Goal: Task Accomplishment & Management: Manage account settings

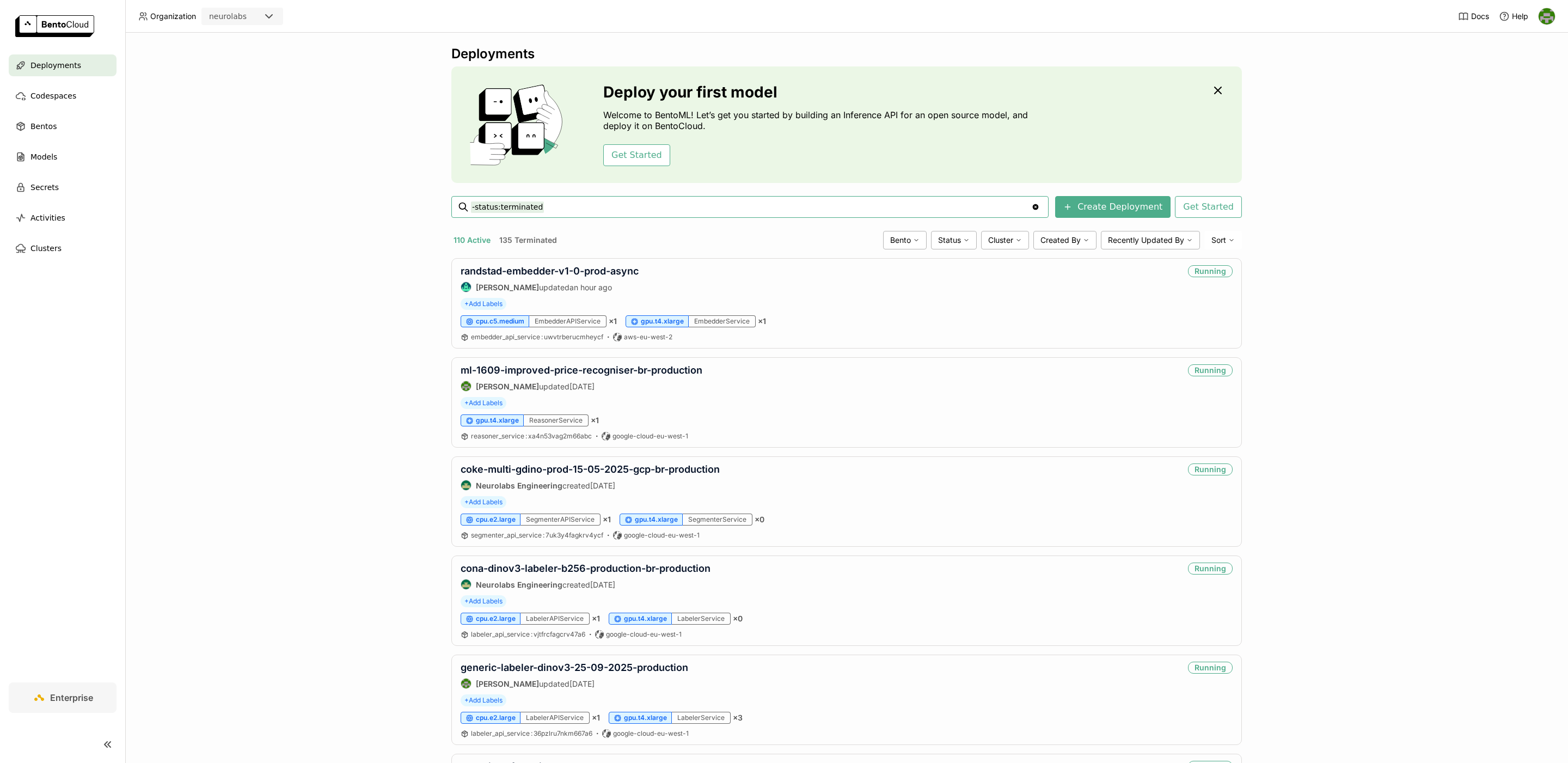
click at [606, 209] on input "-status:terminated" at bounding box center [752, 207] width 561 height 18
type input "-status:terminated main"
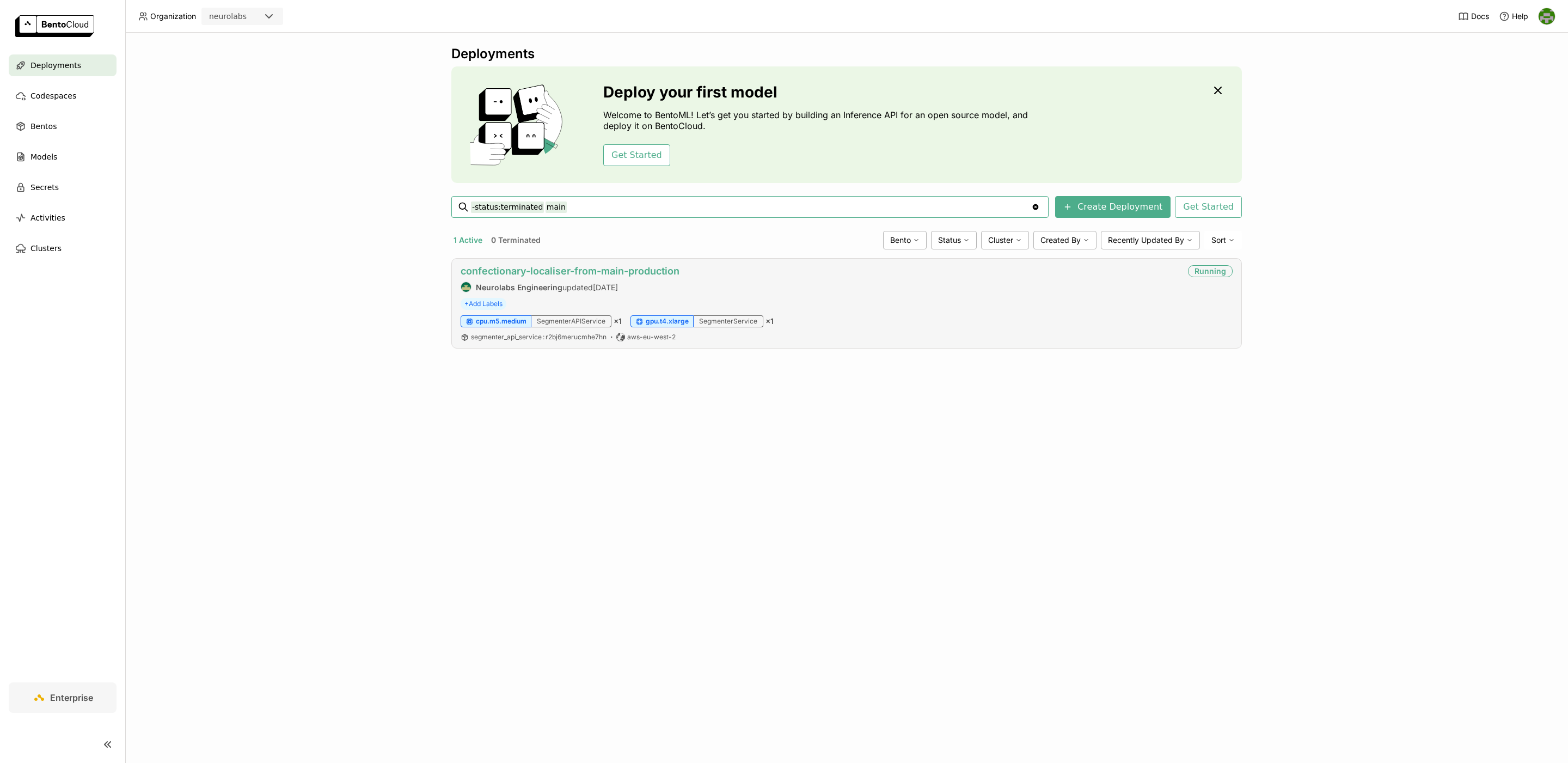
click at [664, 272] on link "confectionary-localiser-from-main-production" at bounding box center [570, 271] width 219 height 12
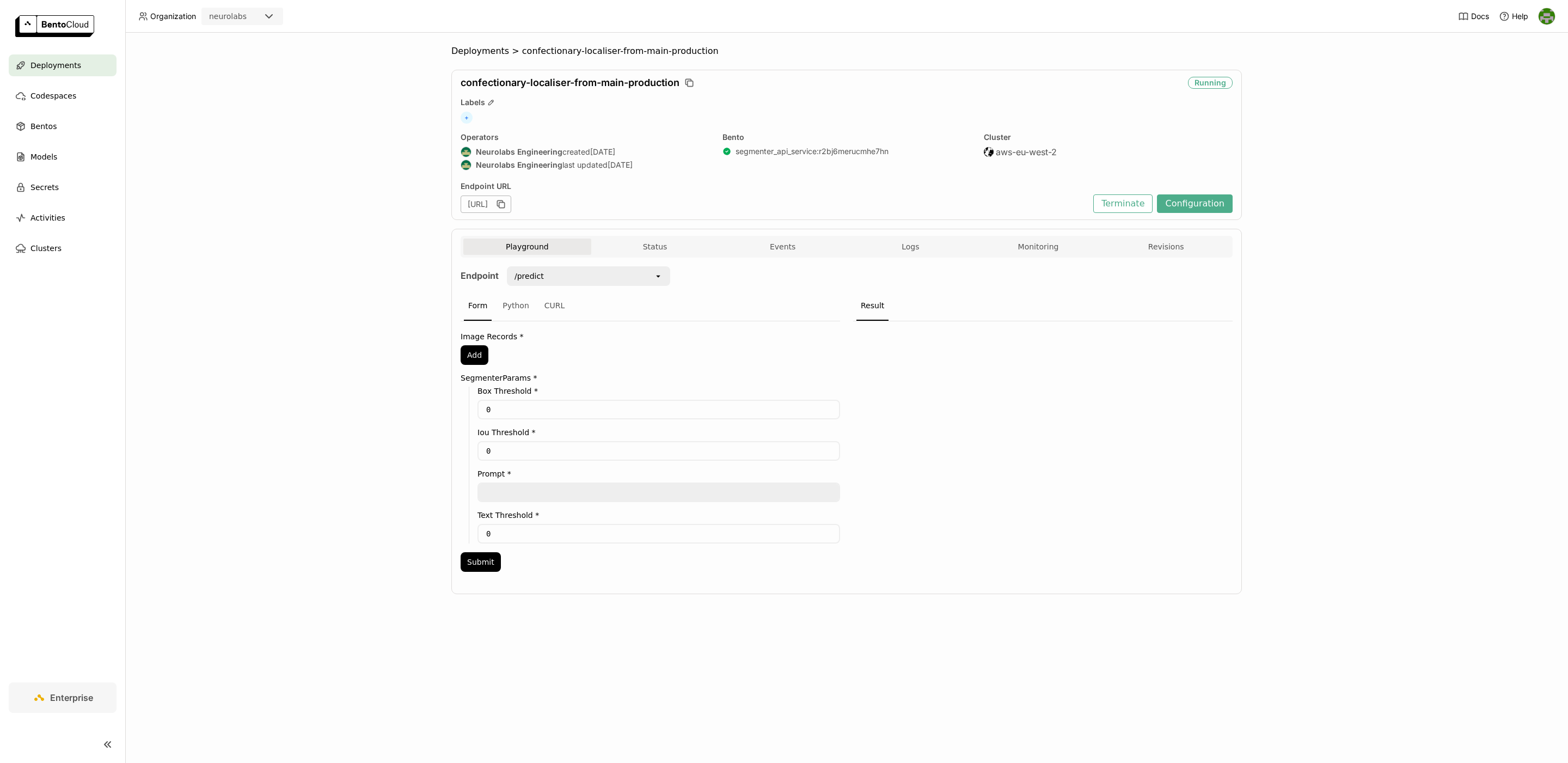
click at [54, 68] on span "Deployments" at bounding box center [55, 65] width 51 height 13
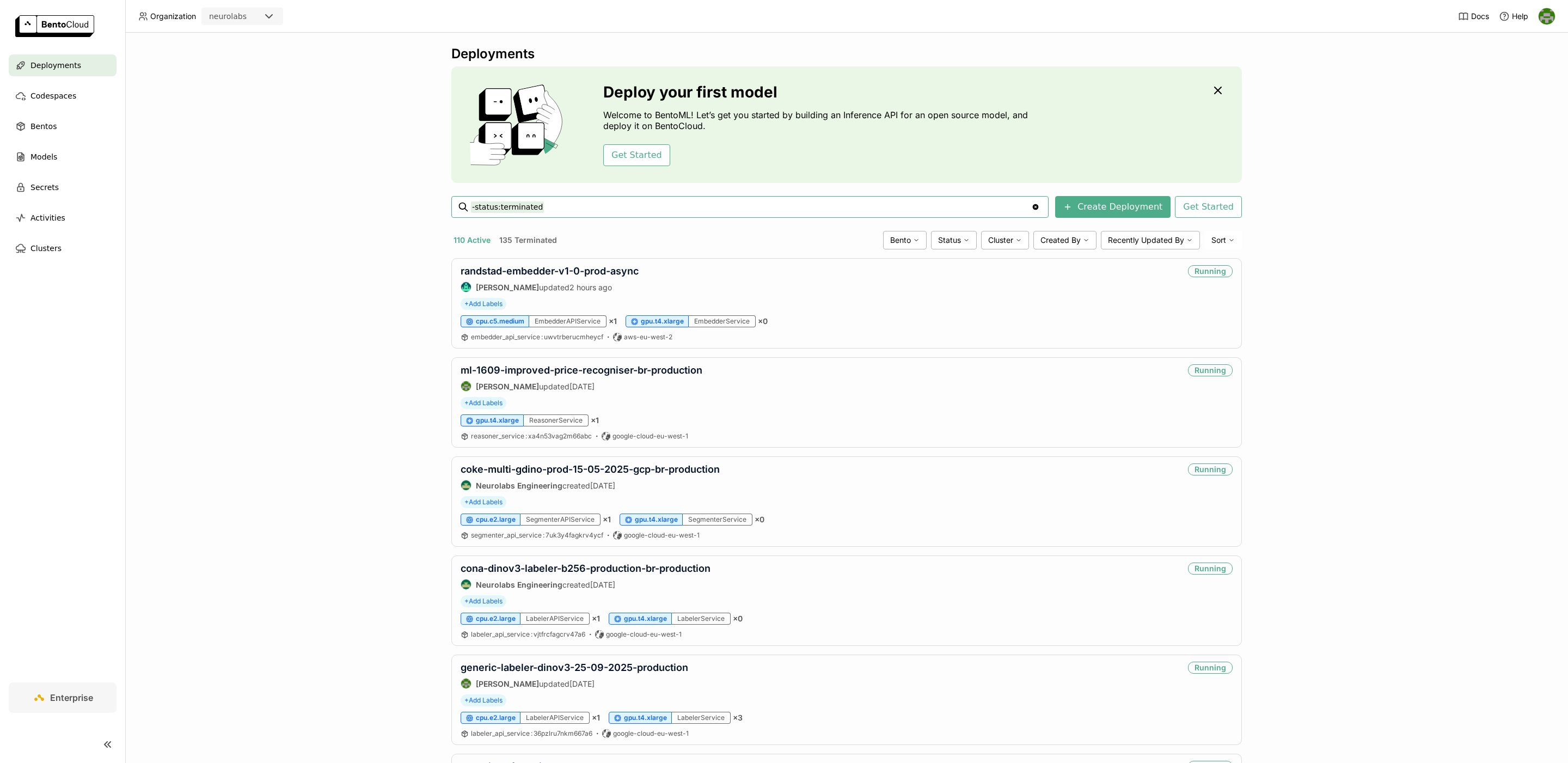
click at [603, 205] on input "-status:terminated" at bounding box center [752, 207] width 561 height 18
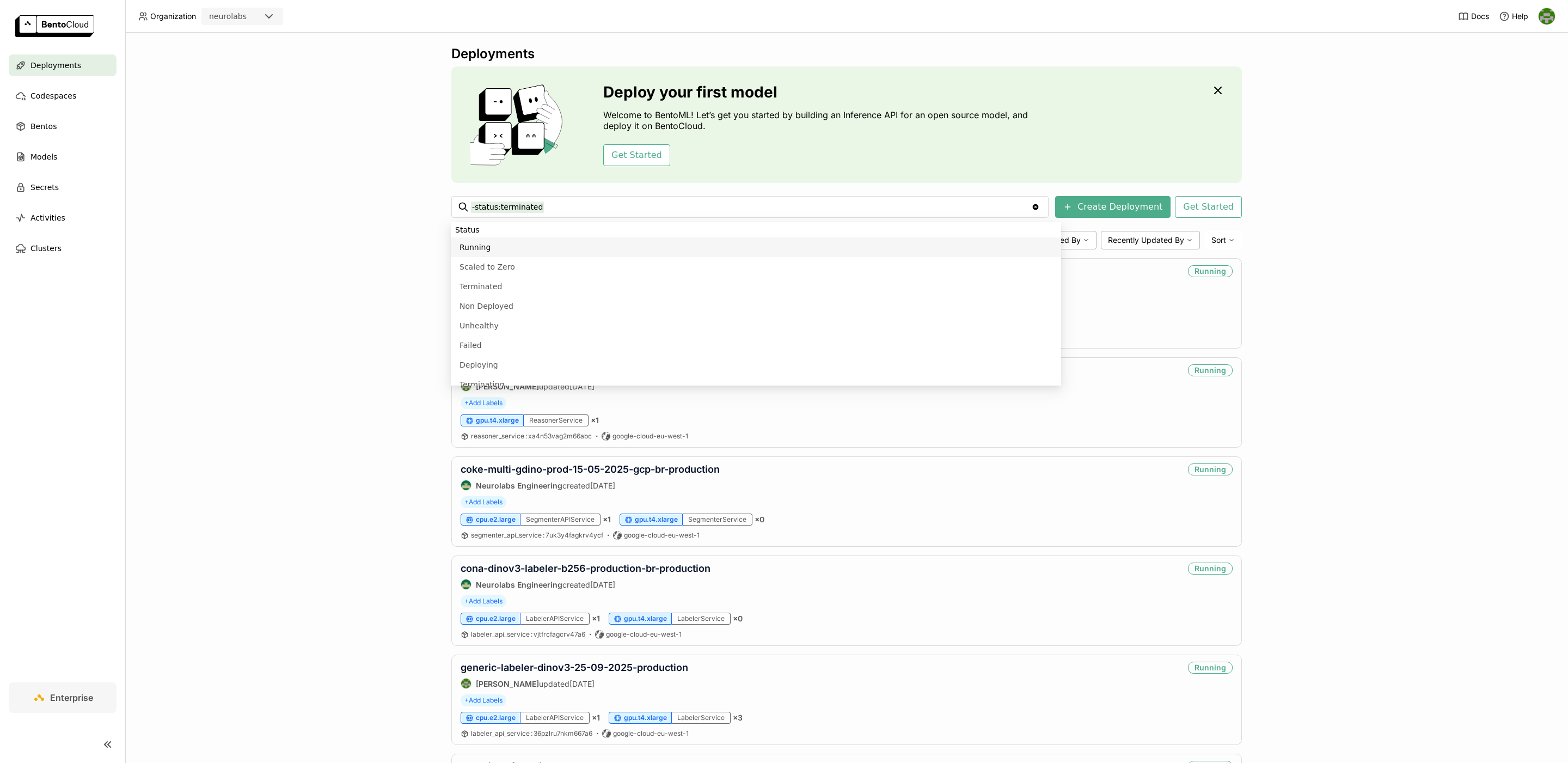
click at [614, 203] on input "-status:terminated" at bounding box center [752, 207] width 561 height 18
paste input "coke-clip-labeller-2025-06-26-e6d7a6c9"
type input "-status:terminated coke-clip-labeller-2025-06-26-e6d7a6c9"
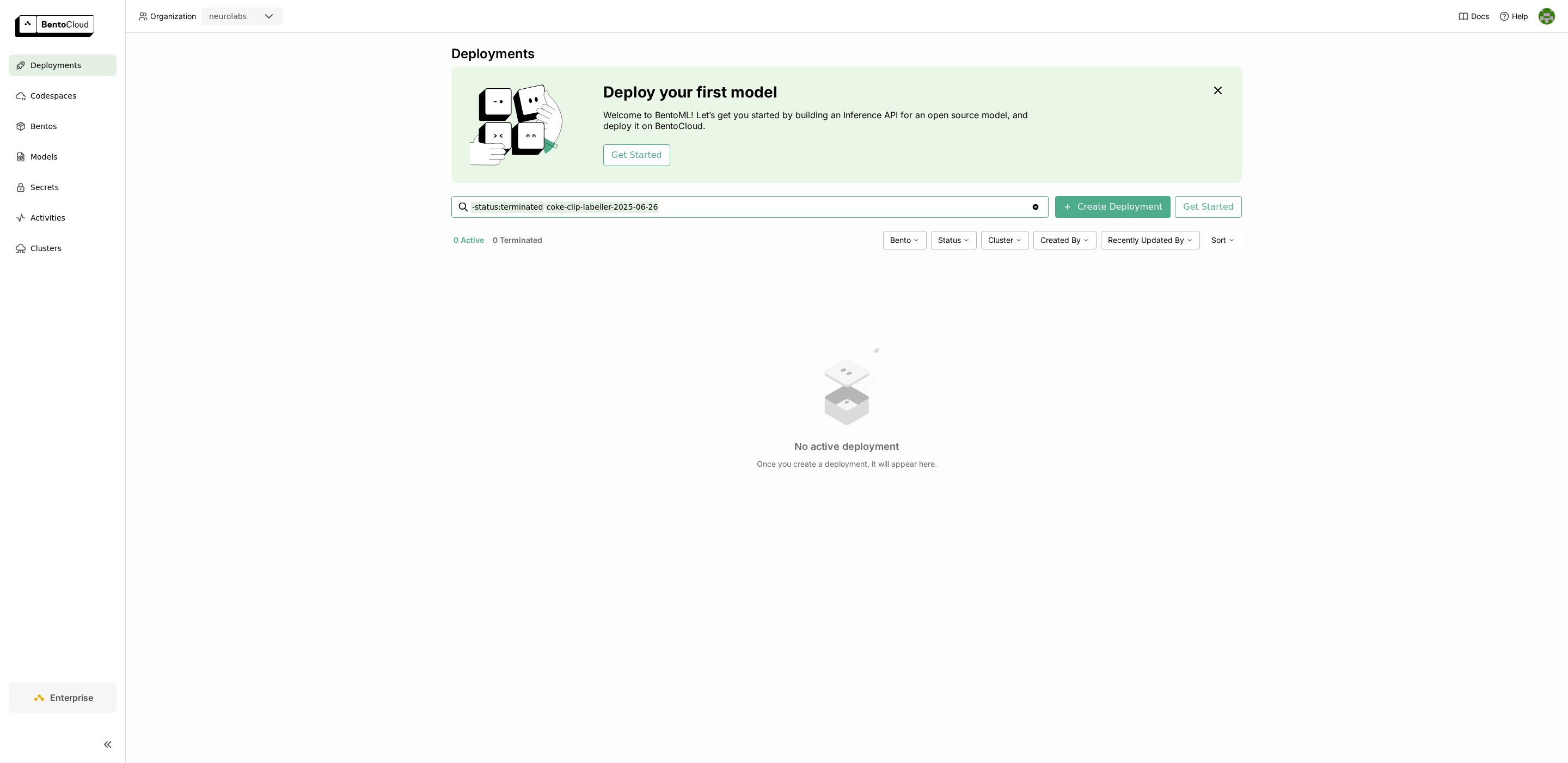
type input "-status:terminated coke-clip-labeller-2025-06-26"
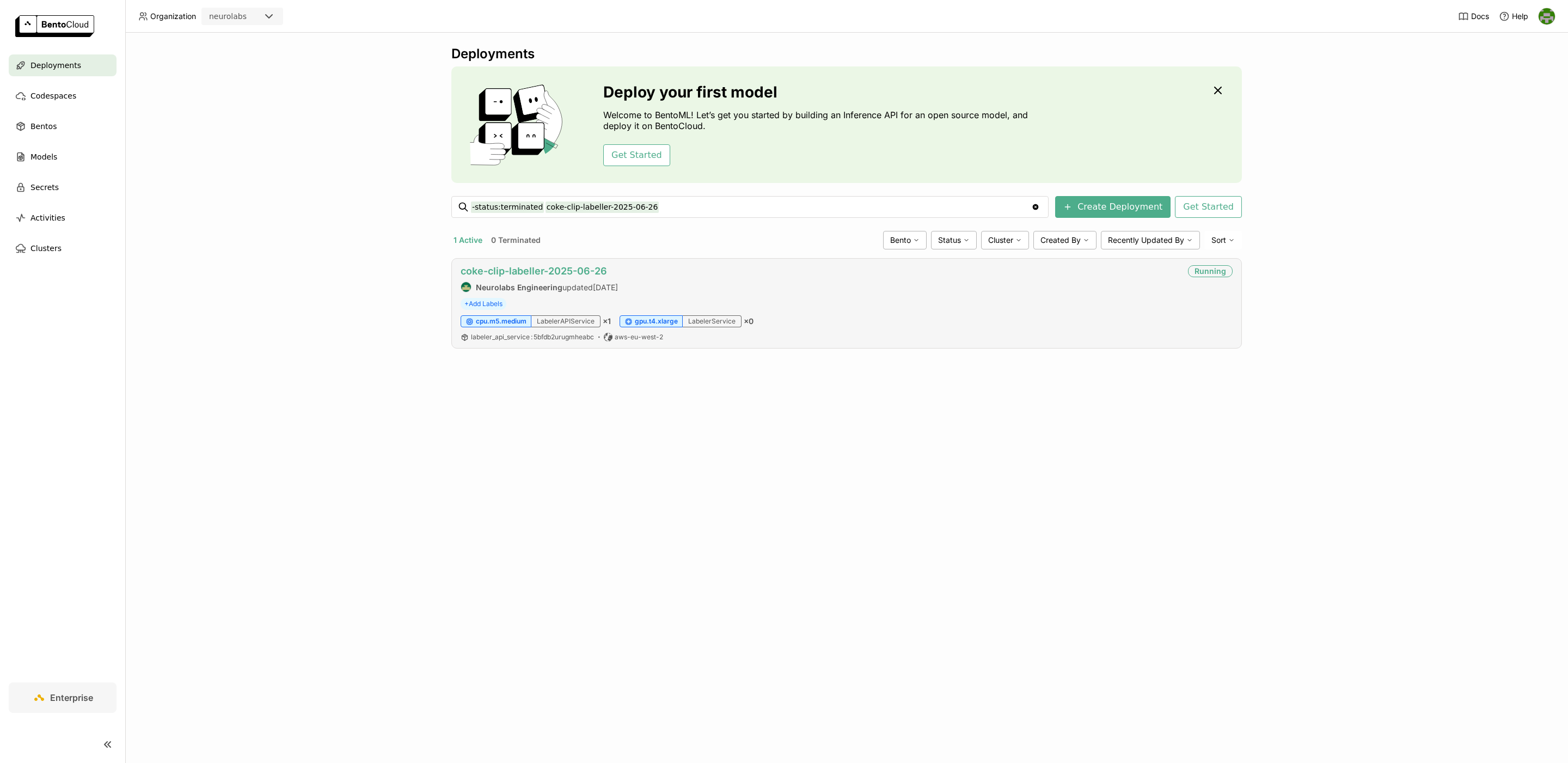
click at [580, 271] on link "coke-clip-labeller-2025-06-26" at bounding box center [534, 271] width 146 height 12
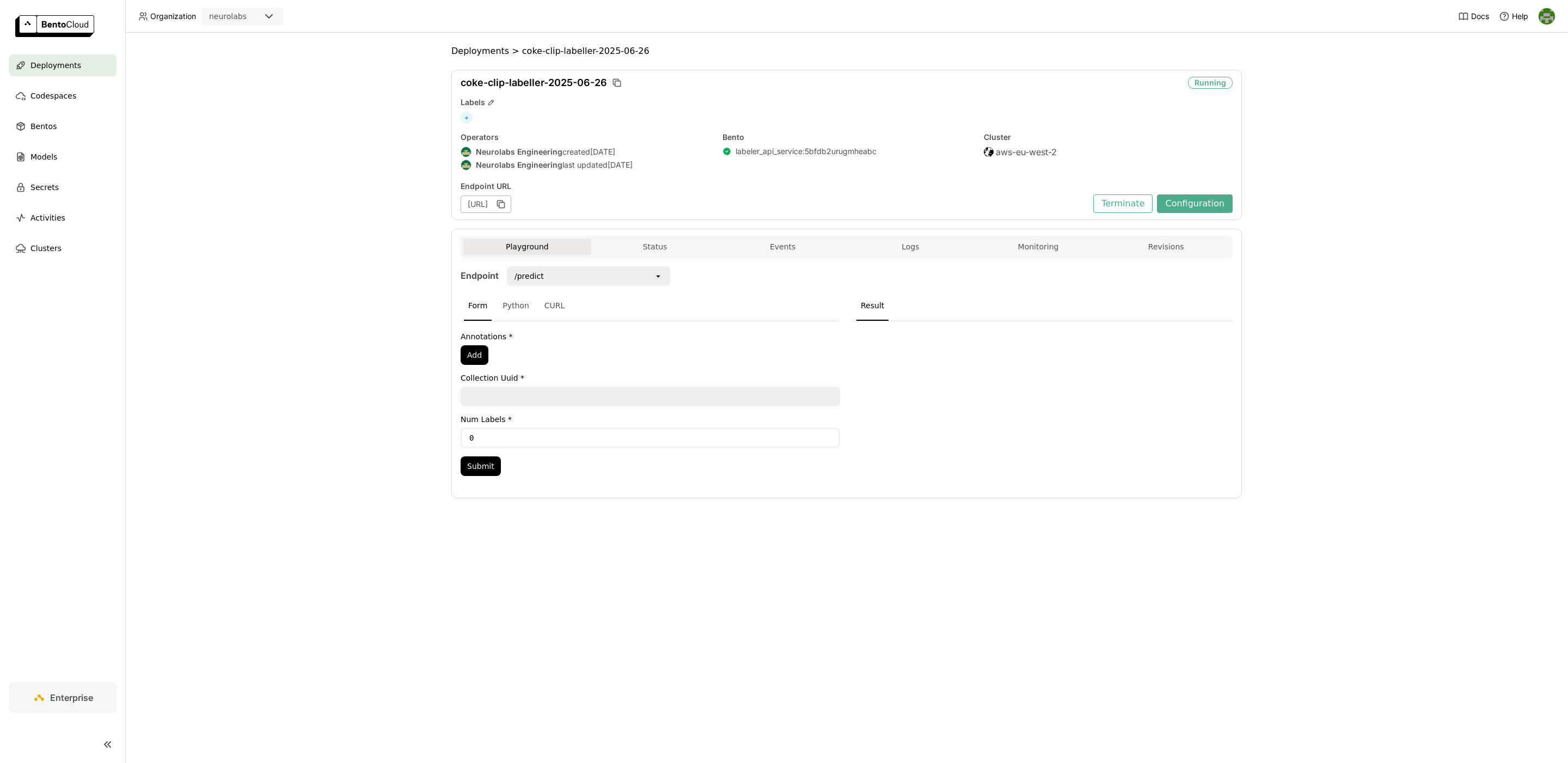
click at [1055, 257] on div "Playground Status Events Logs Monitoring Revisions" at bounding box center [847, 247] width 767 height 19
click at [1053, 246] on button "Monitoring" at bounding box center [1038, 247] width 128 height 16
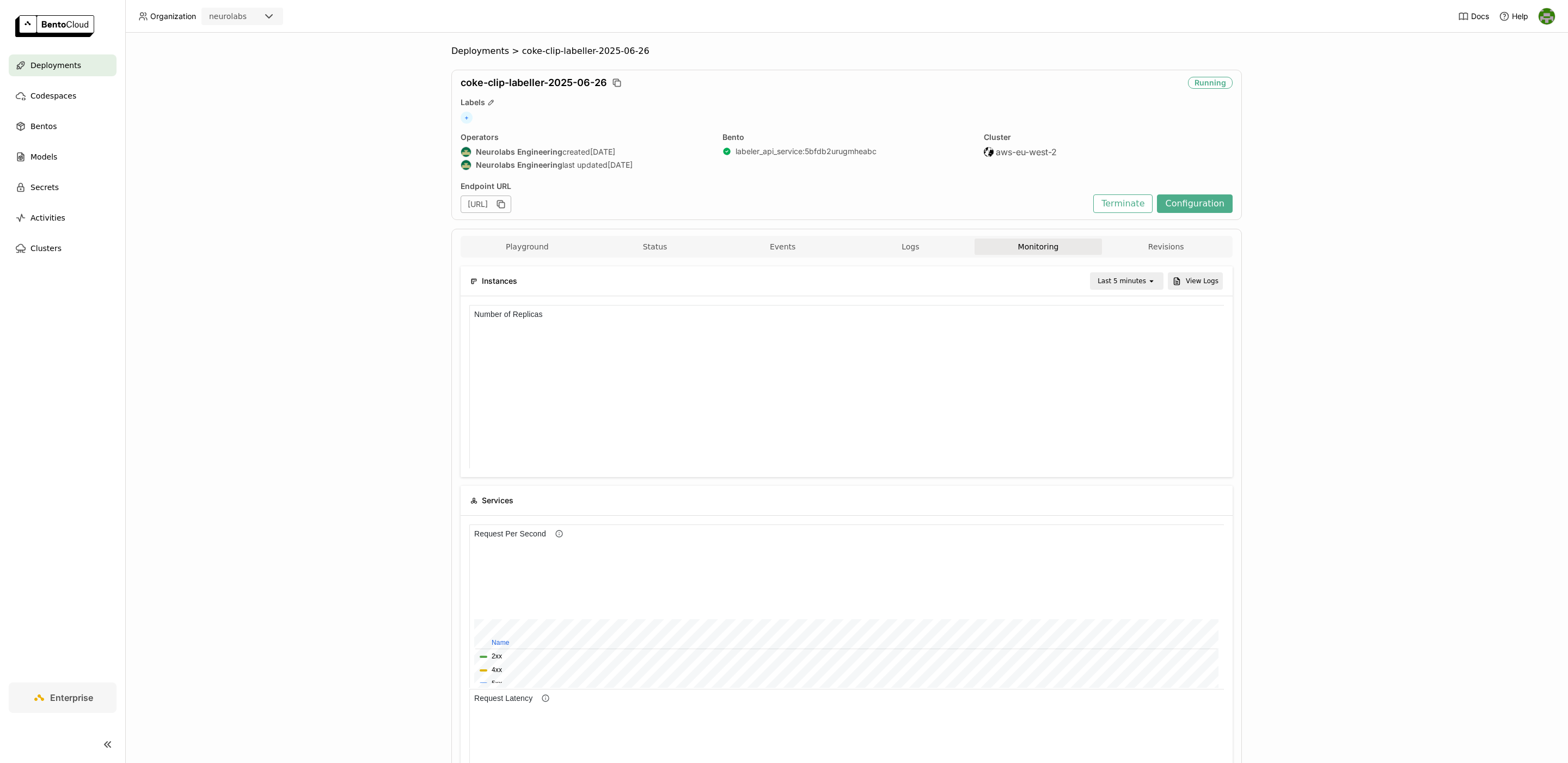
scroll to position [164, 754]
click at [1141, 280] on div "Last 5 minutes" at bounding box center [1122, 281] width 48 height 11
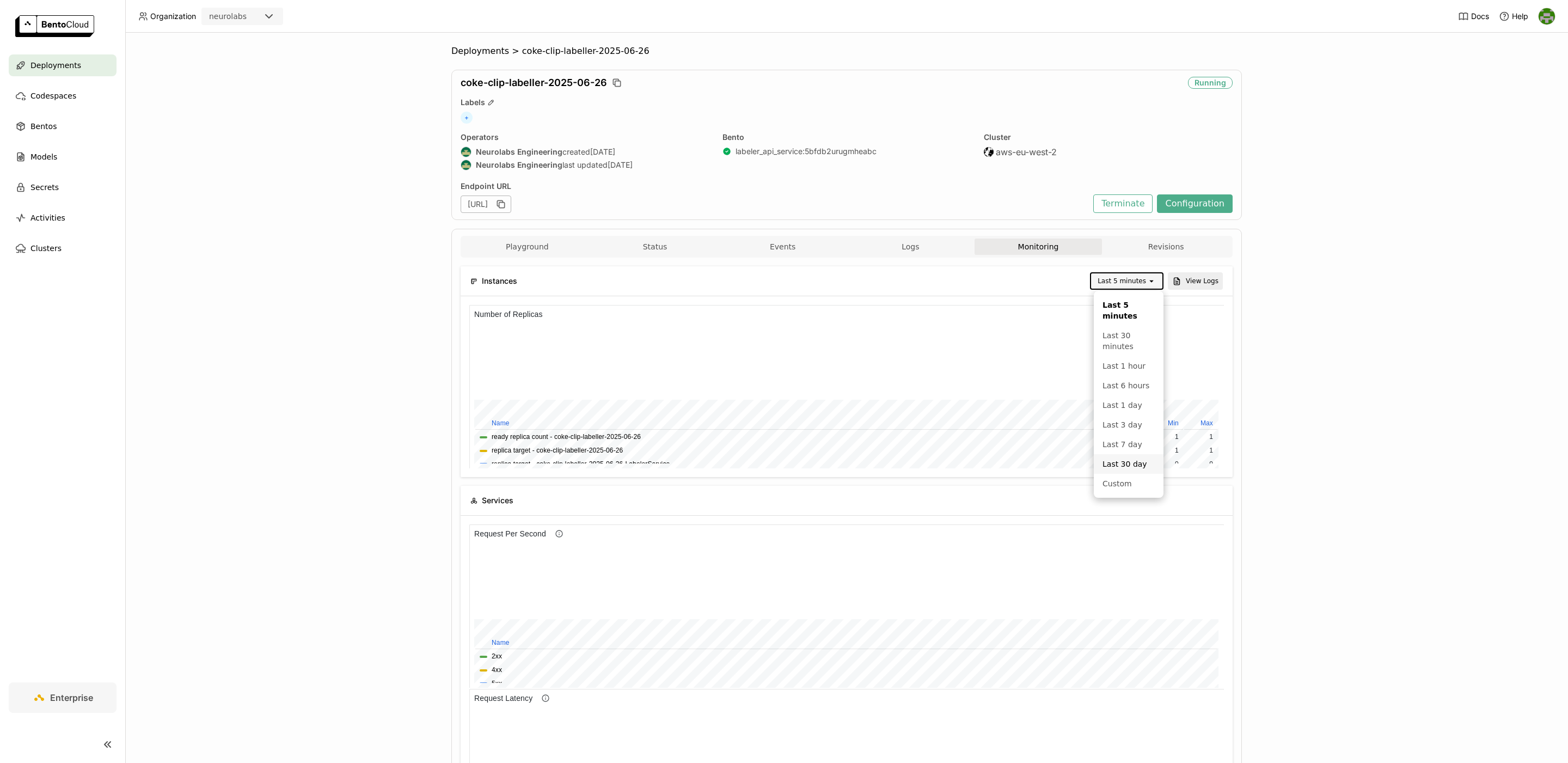
click at [1130, 465] on div "Last 30 day" at bounding box center [1129, 465] width 53 height 11
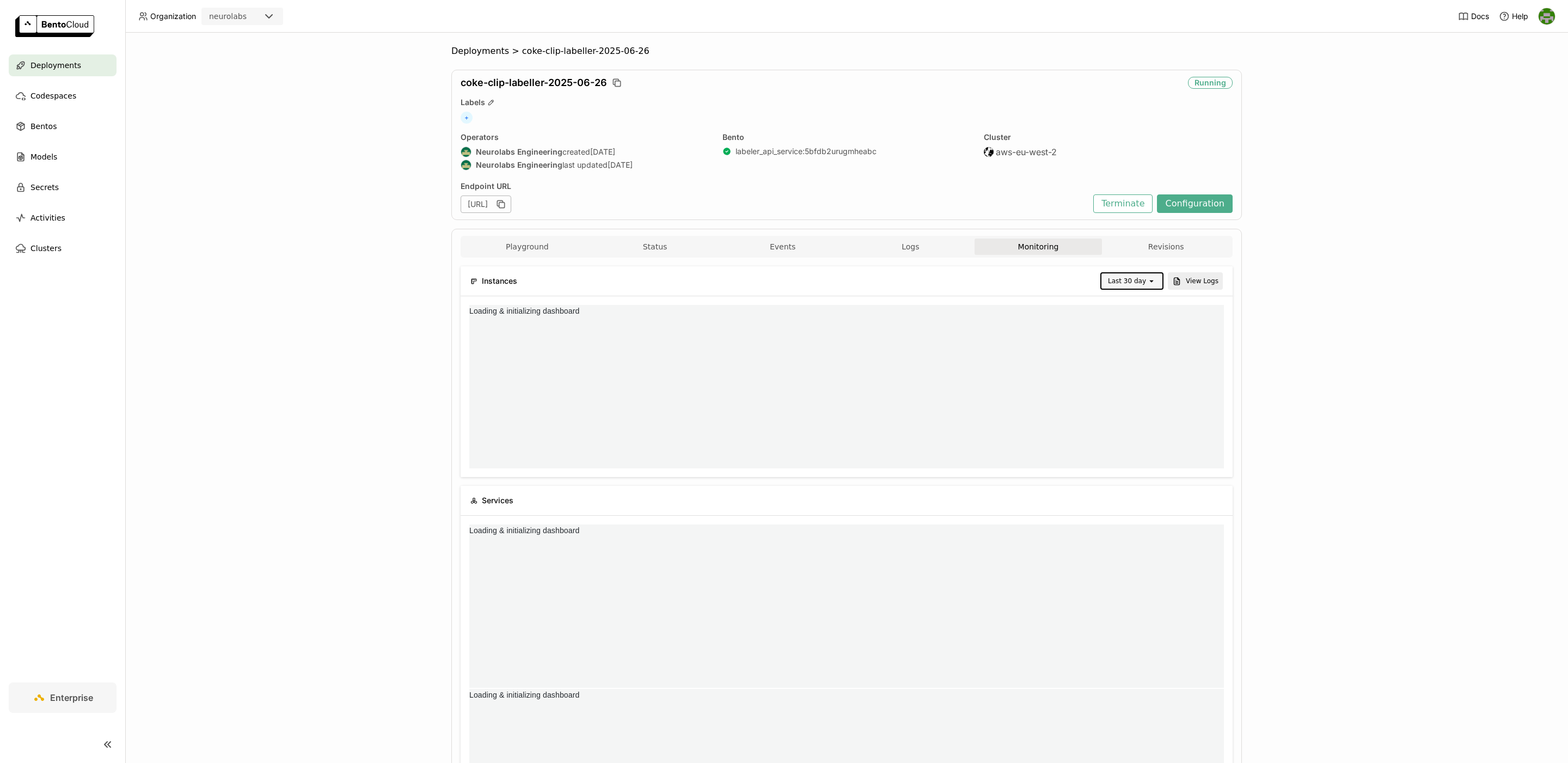
scroll to position [0, 0]
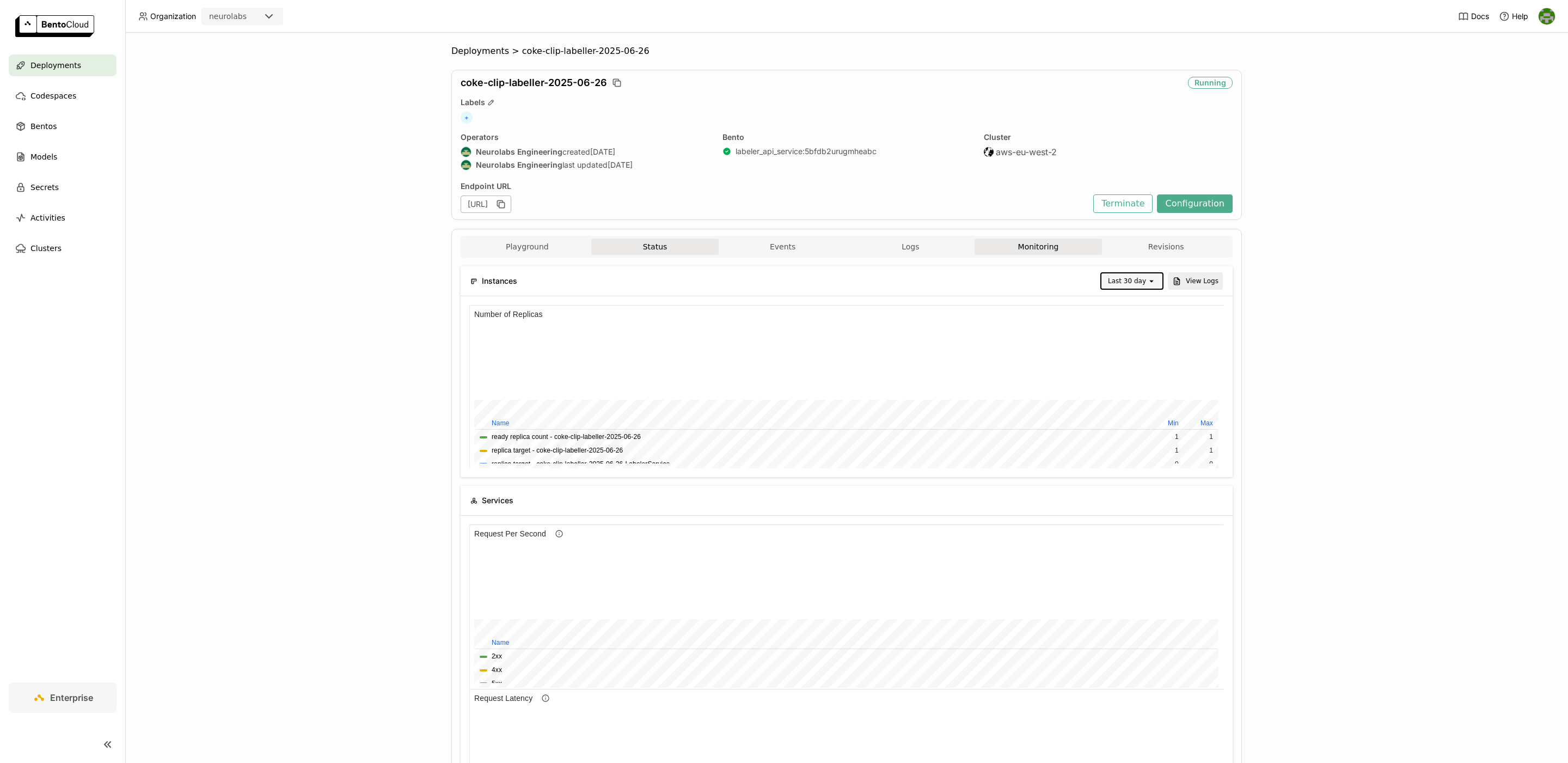
click at [641, 251] on button "Status" at bounding box center [655, 247] width 128 height 16
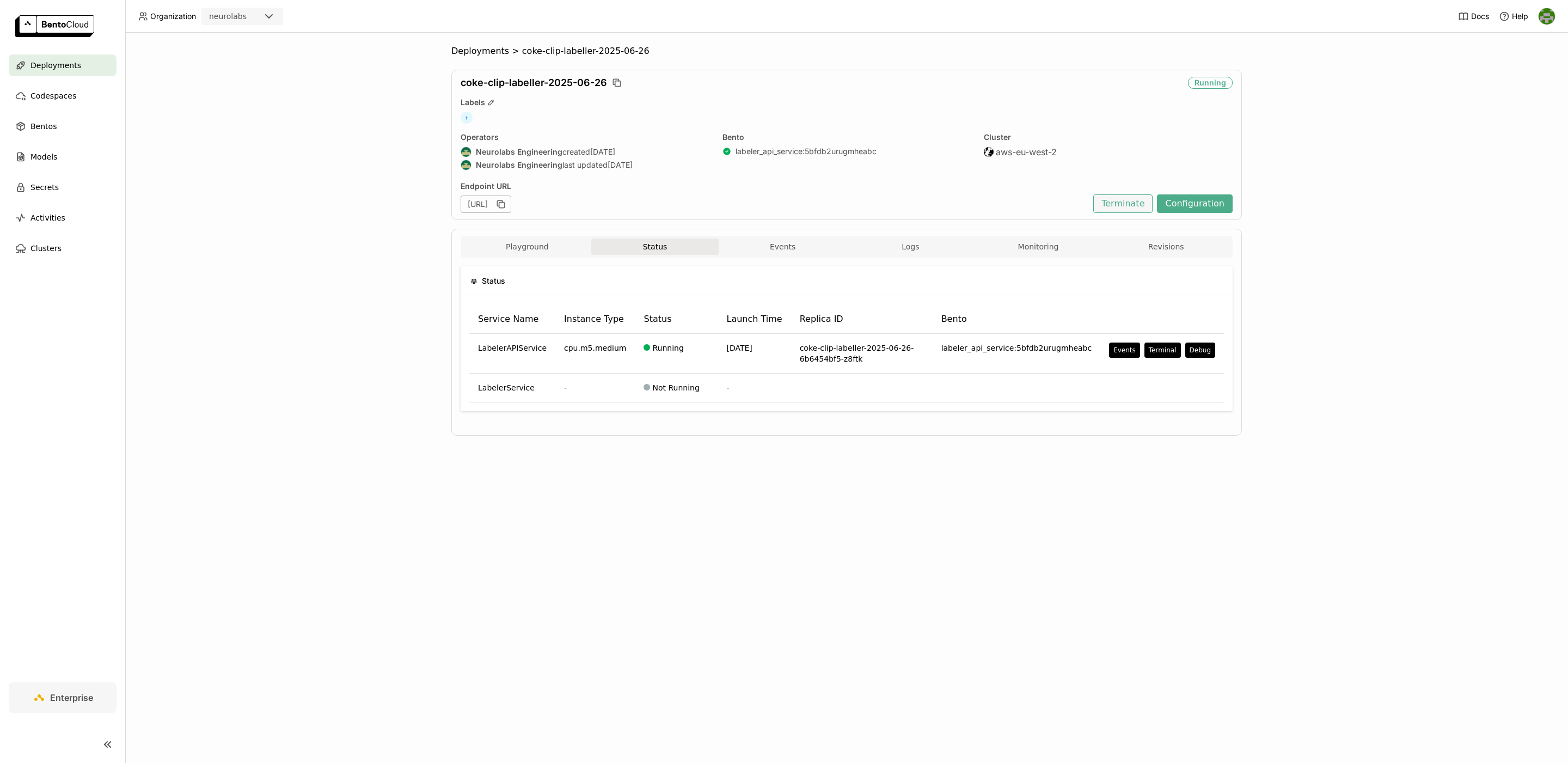
click at [1130, 210] on button "Terminate" at bounding box center [1123, 204] width 59 height 19
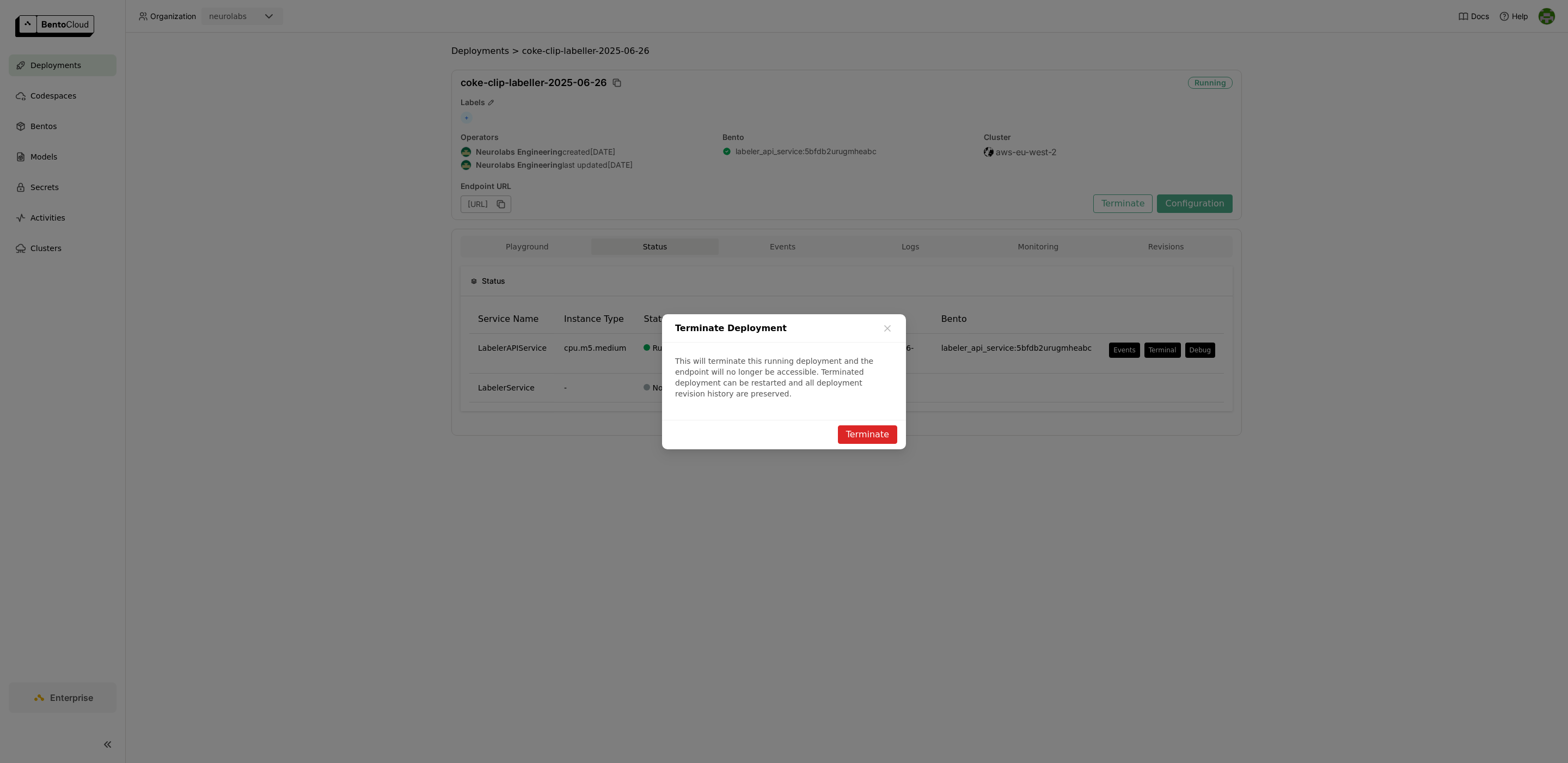
click at [873, 428] on button "Terminate" at bounding box center [868, 434] width 59 height 19
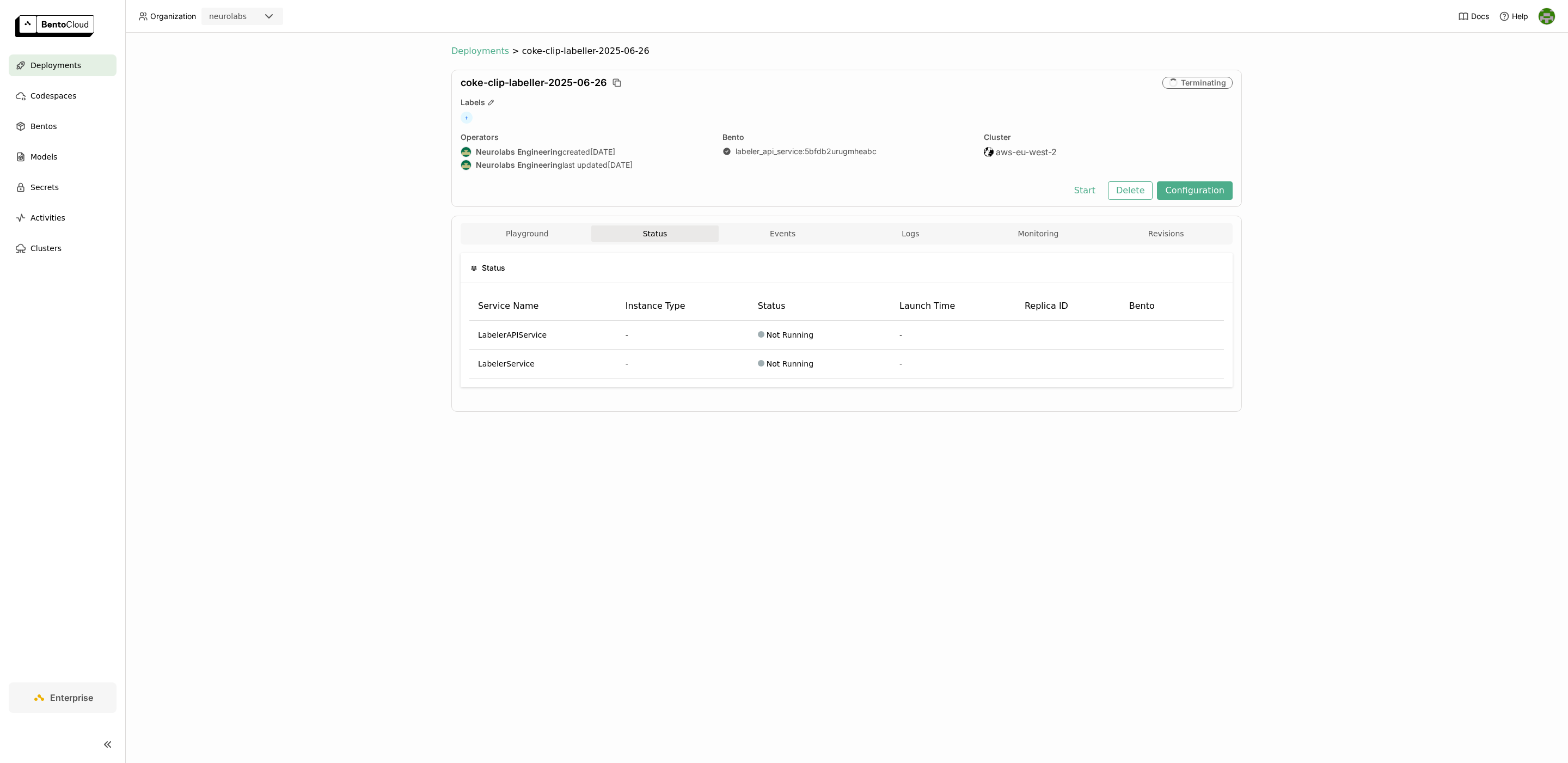
click at [473, 54] on span "Deployments" at bounding box center [480, 51] width 58 height 11
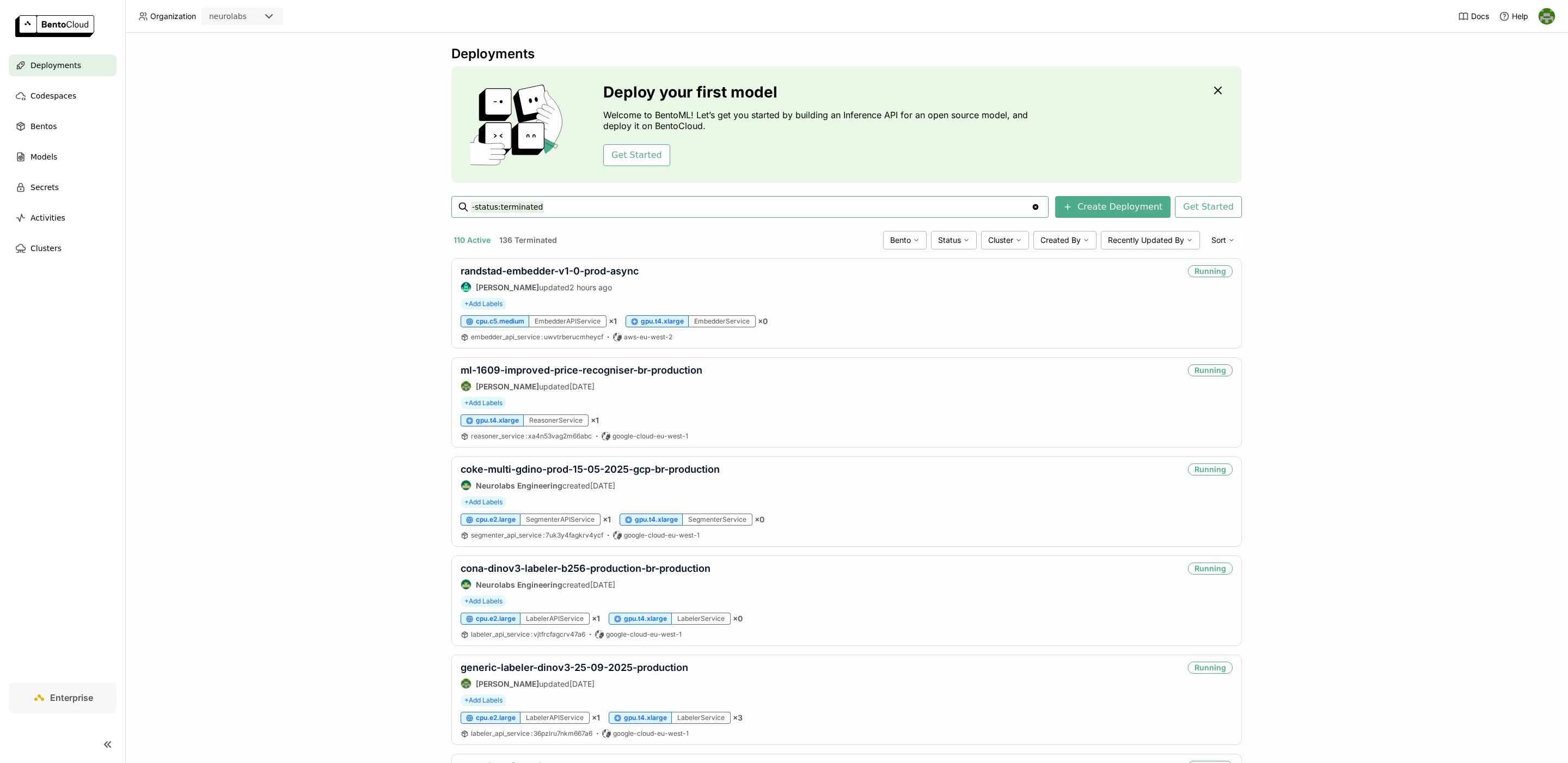
click at [686, 200] on input "-status:terminated" at bounding box center [752, 207] width 561 height 18
click at [672, 207] on input "-status:terminated" at bounding box center [752, 207] width 561 height 18
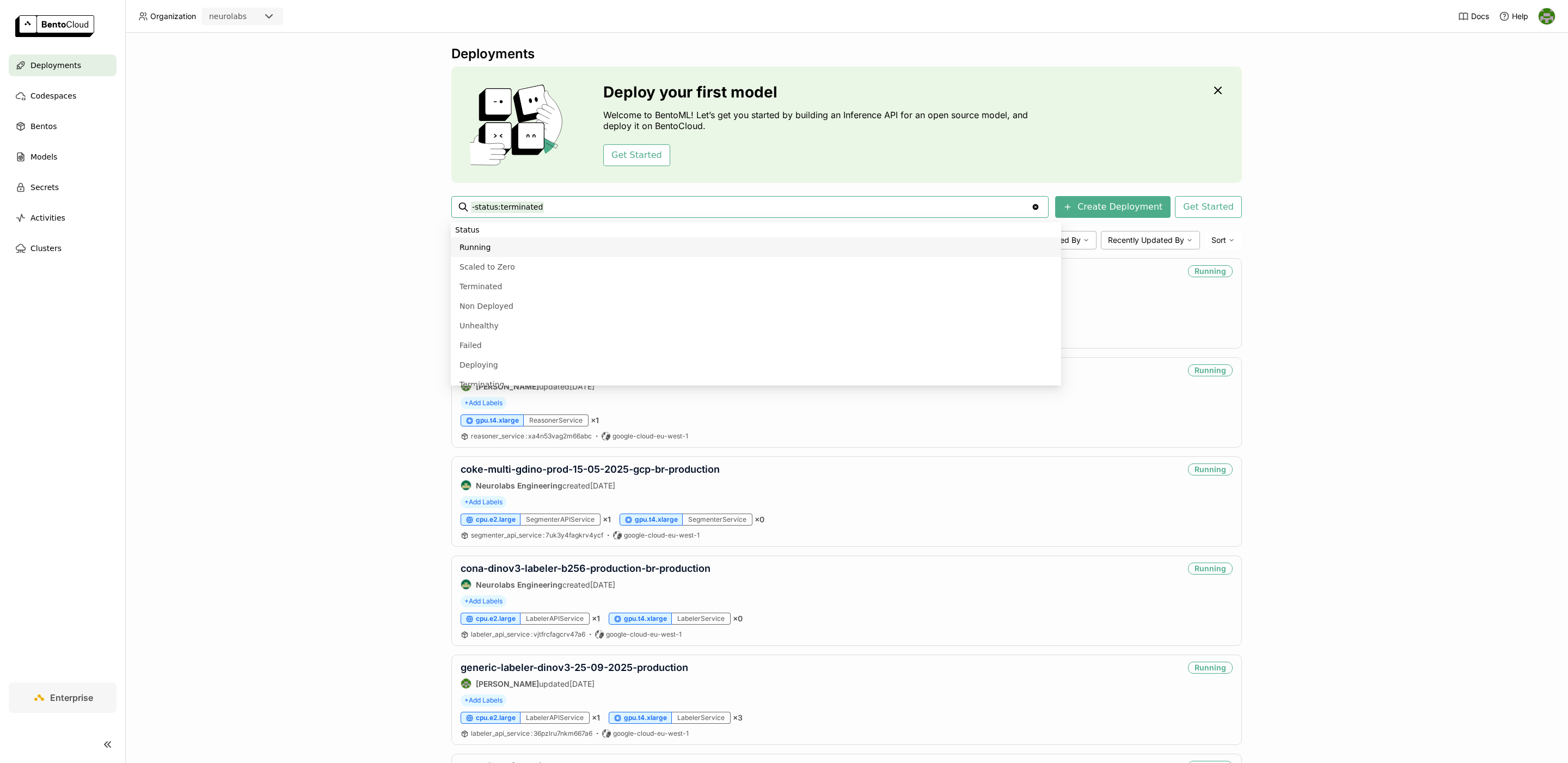
paste input "realogram-with-prices-test-production"
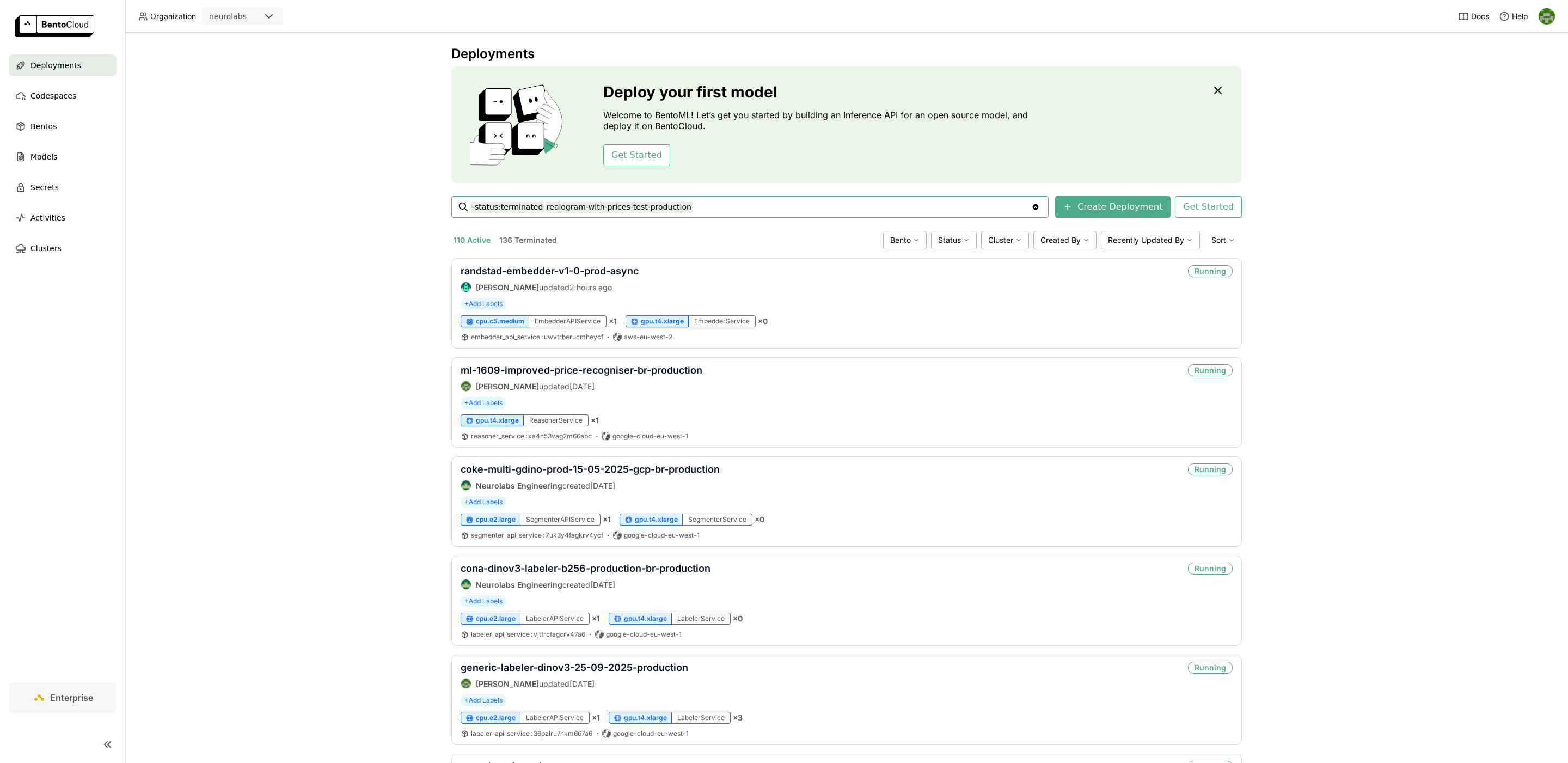
type input "-status:terminated realogram-with-prices-test-production"
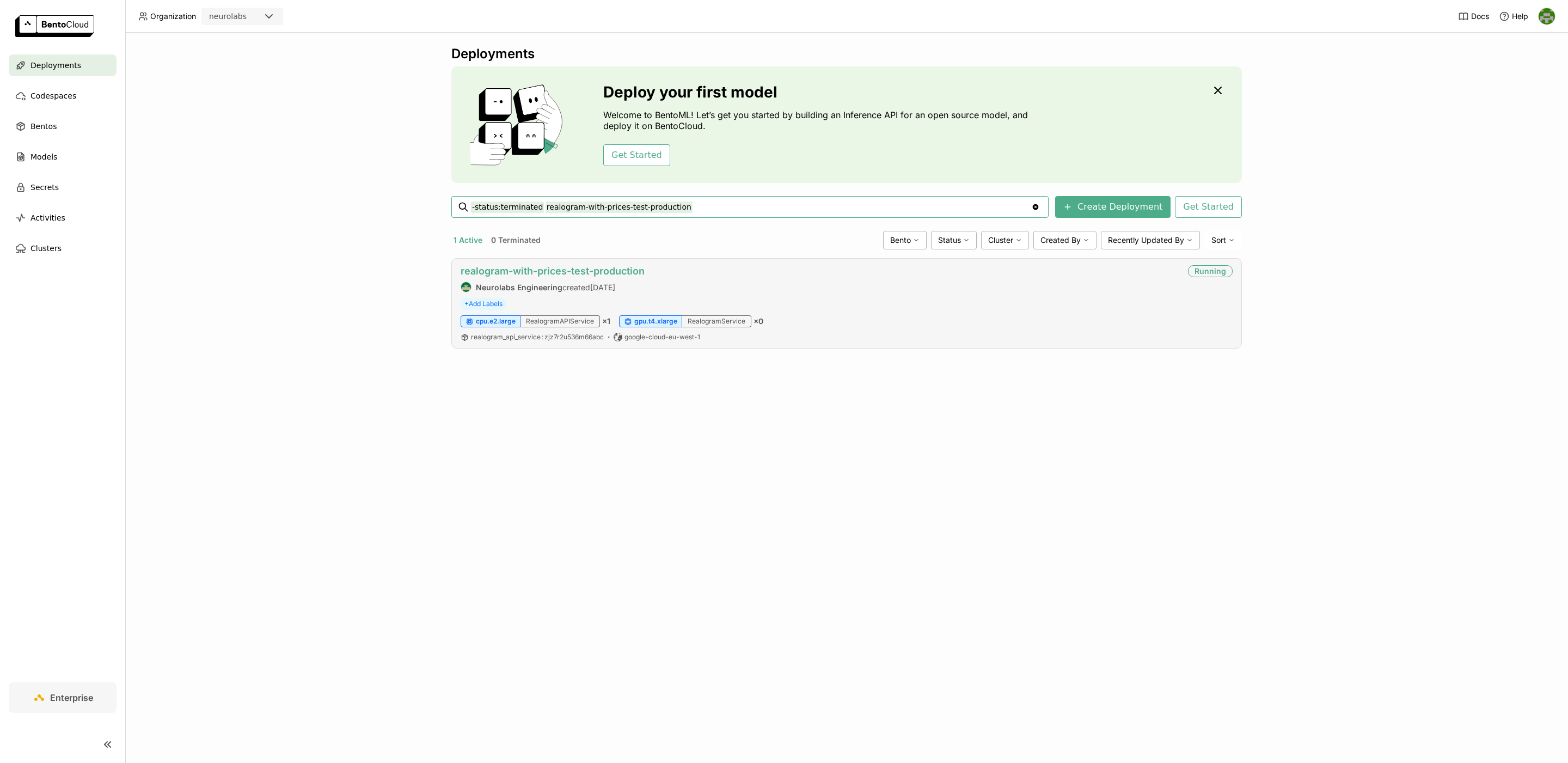
click at [623, 273] on link "realogram-with-prices-test-production" at bounding box center [553, 271] width 184 height 12
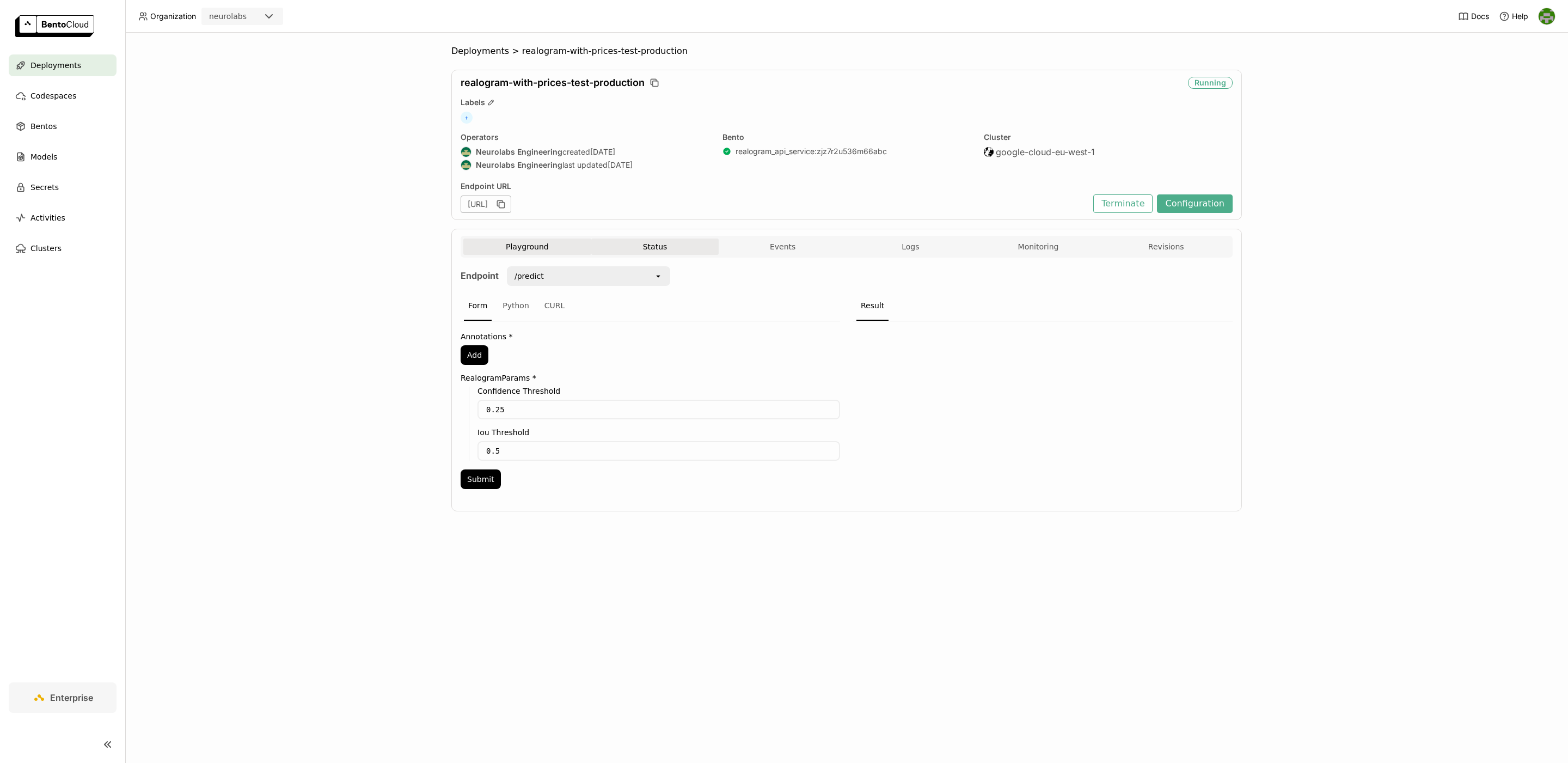
click at [655, 251] on button "Status" at bounding box center [655, 247] width 128 height 16
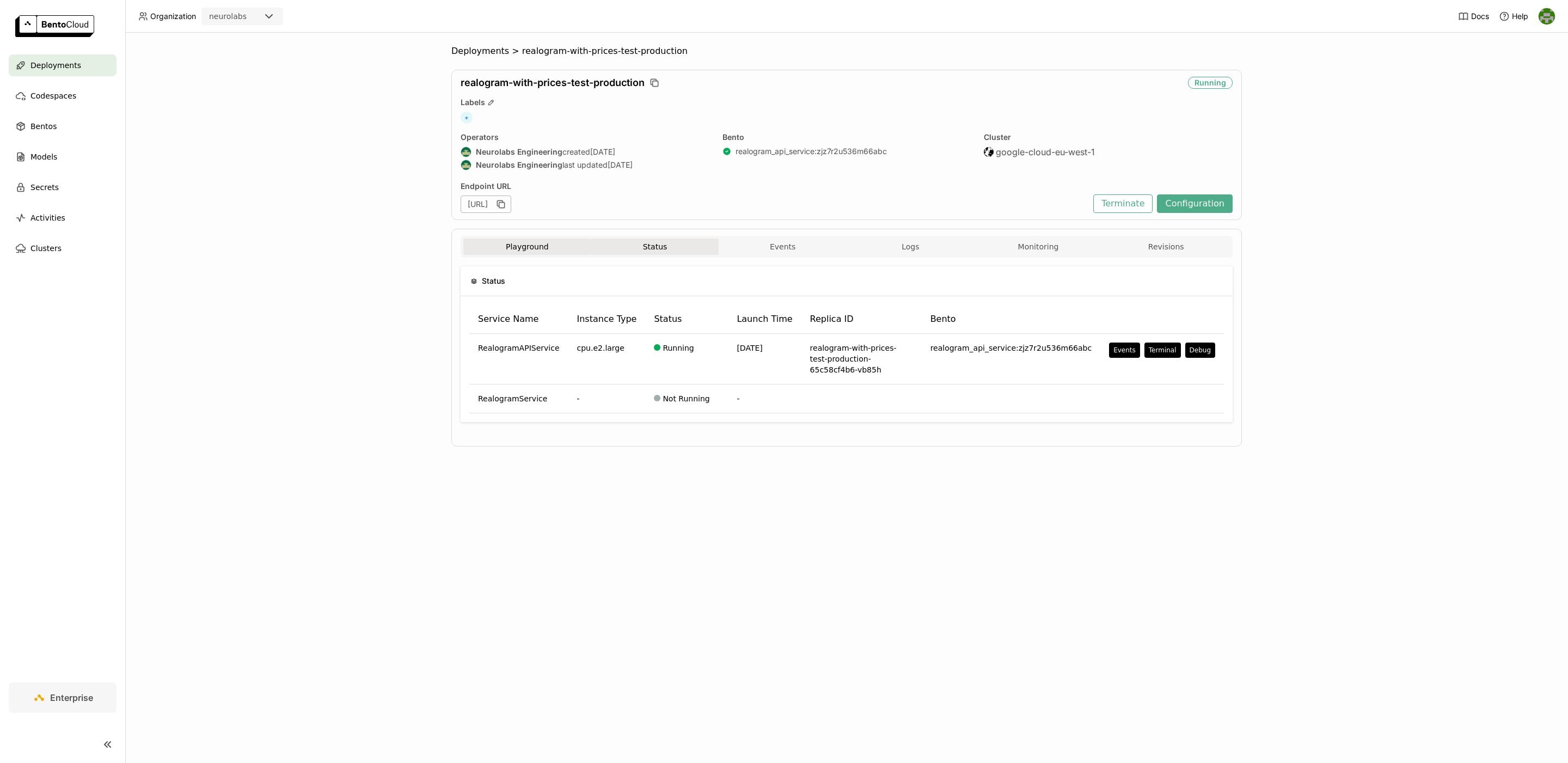
click at [527, 249] on button "Playground" at bounding box center [527, 247] width 128 height 16
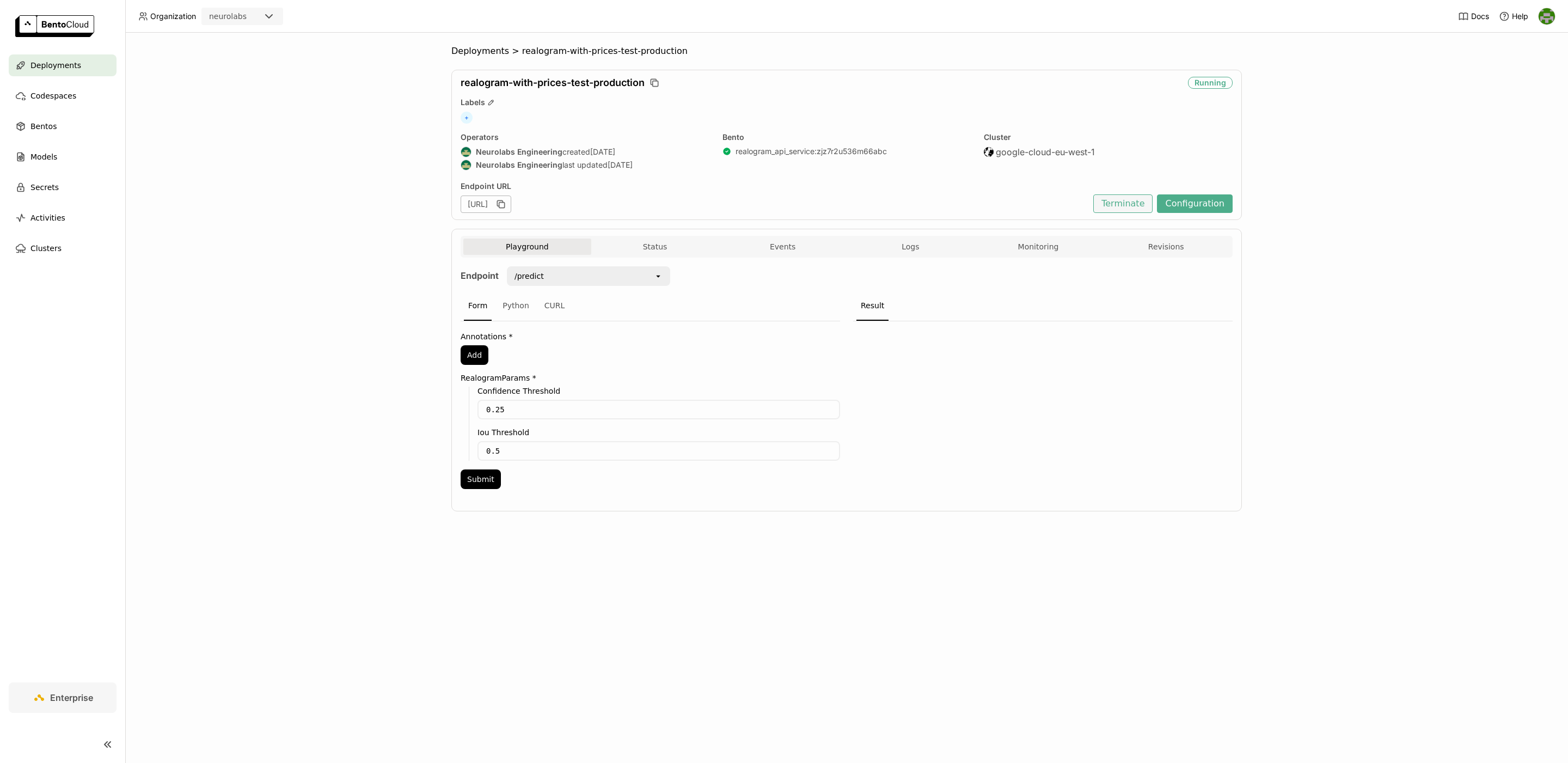
click at [1127, 203] on button "Terminate" at bounding box center [1123, 204] width 59 height 19
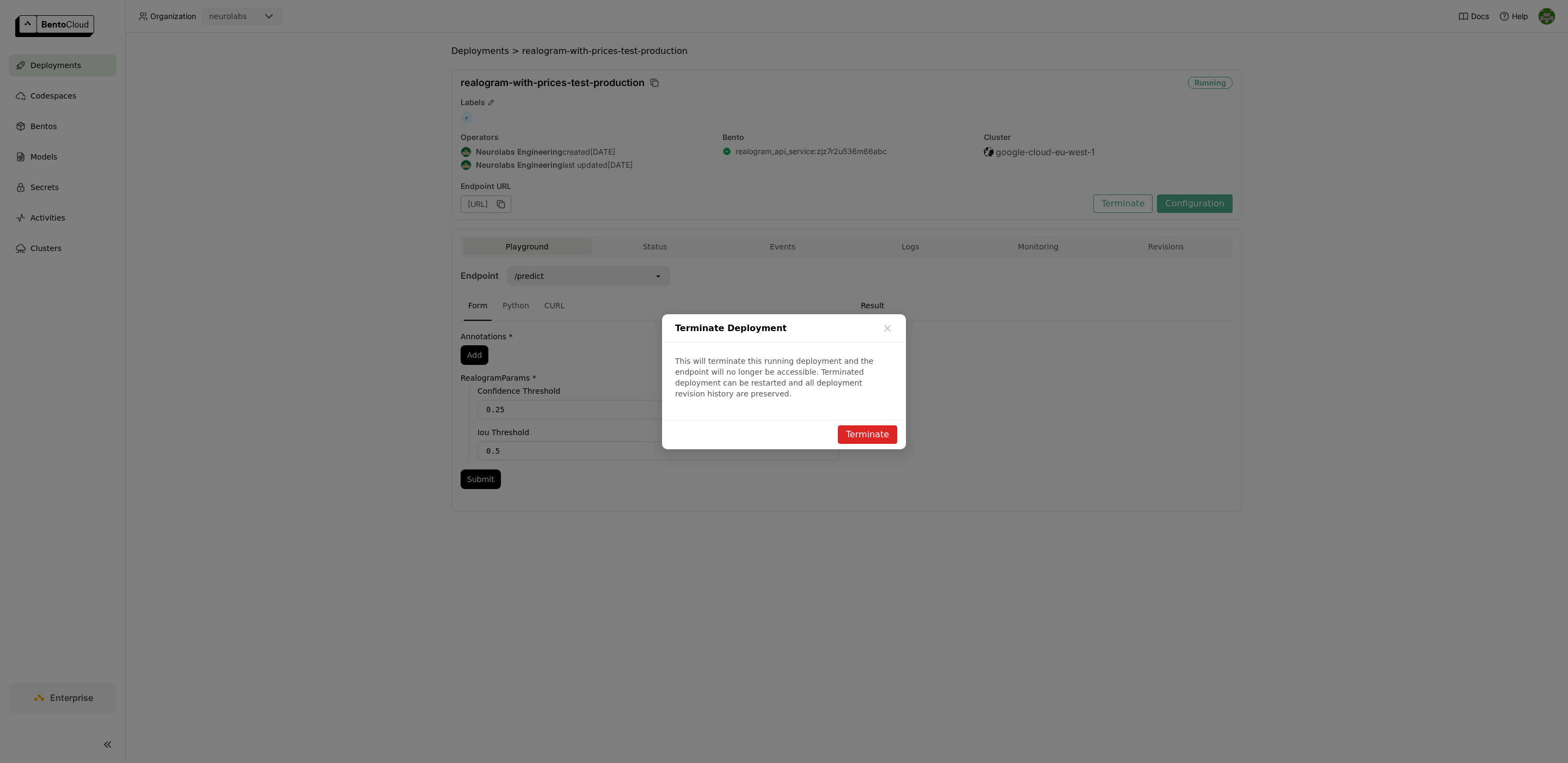
click at [866, 430] on button "Terminate" at bounding box center [868, 434] width 59 height 19
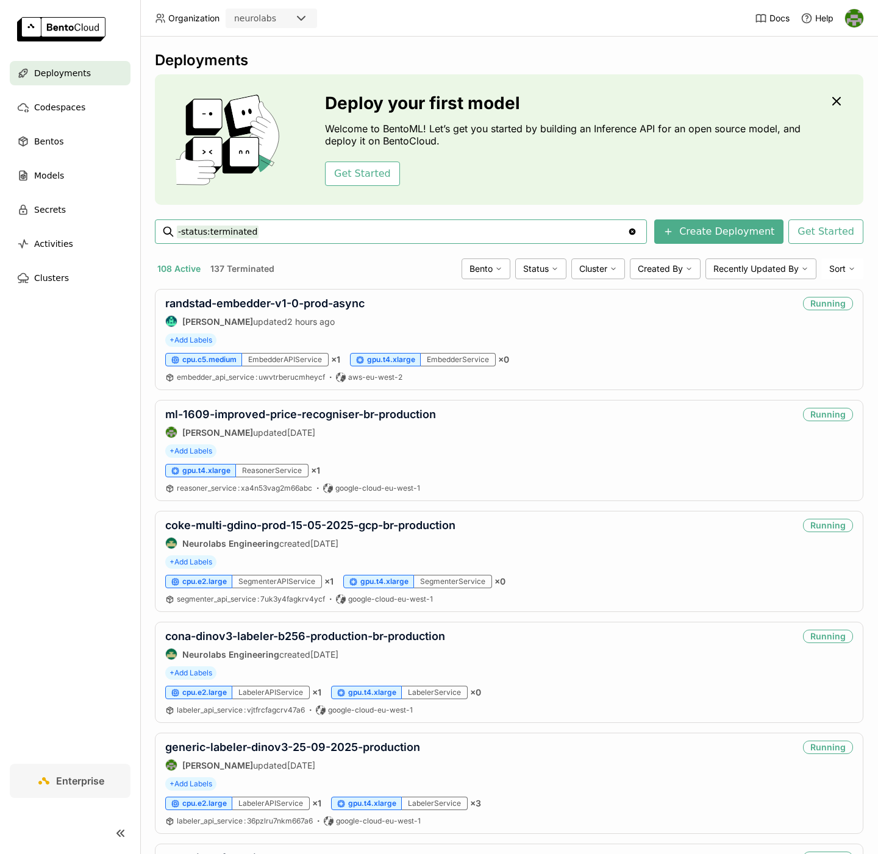
click at [278, 226] on input "-status:terminated" at bounding box center [402, 232] width 451 height 20
paste input "Default IR pipeline V2 - SKUs - cona"
click at [323, 235] on input "-status:terminated" at bounding box center [402, 232] width 451 height 20
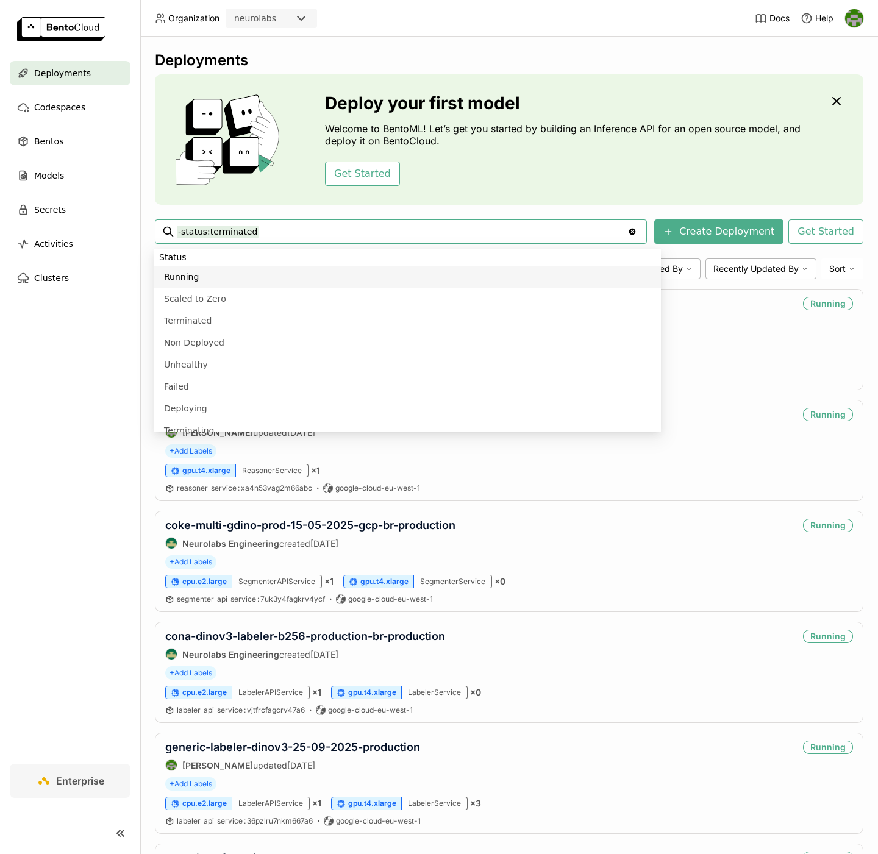
paste input "Default IR pipeline V2 - SKUs - cona"
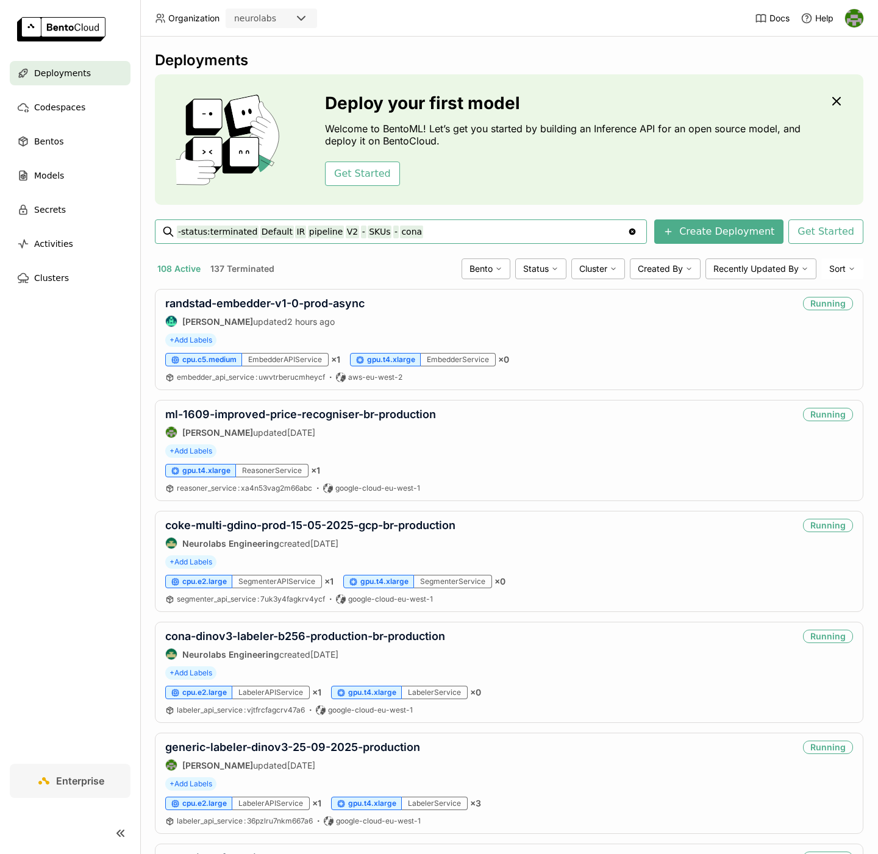
type input "-status:terminated Default IR pipeline V2 - SKUs - cona"
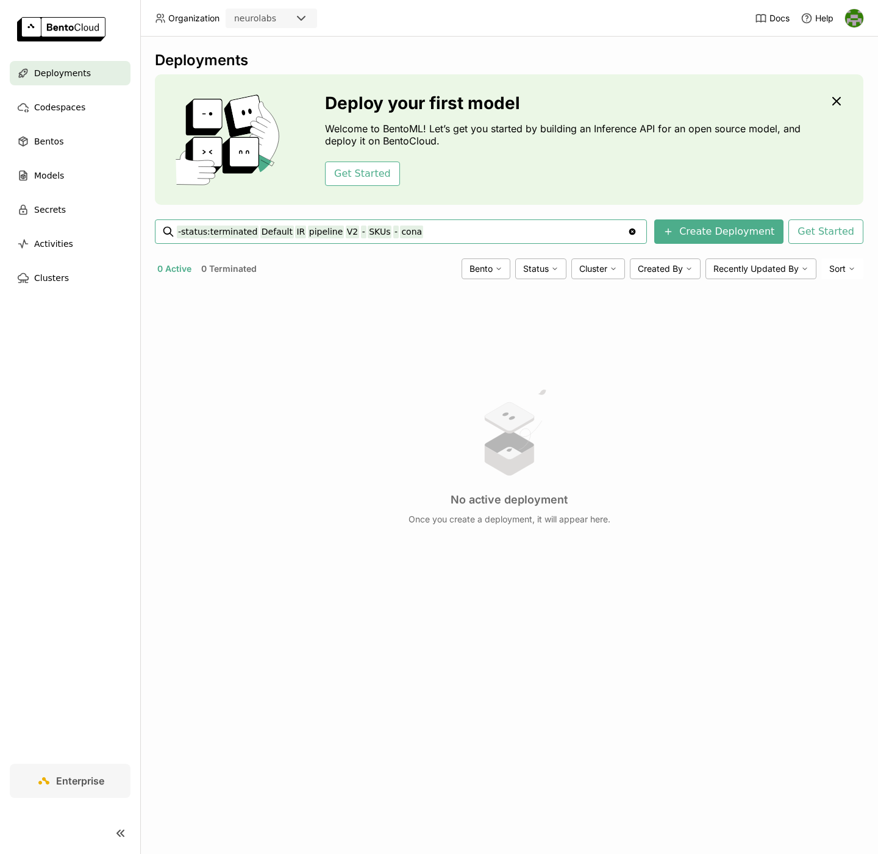
click at [429, 234] on input "-status:terminated Default IR pipeline V2 - SKUs - cona" at bounding box center [402, 232] width 451 height 20
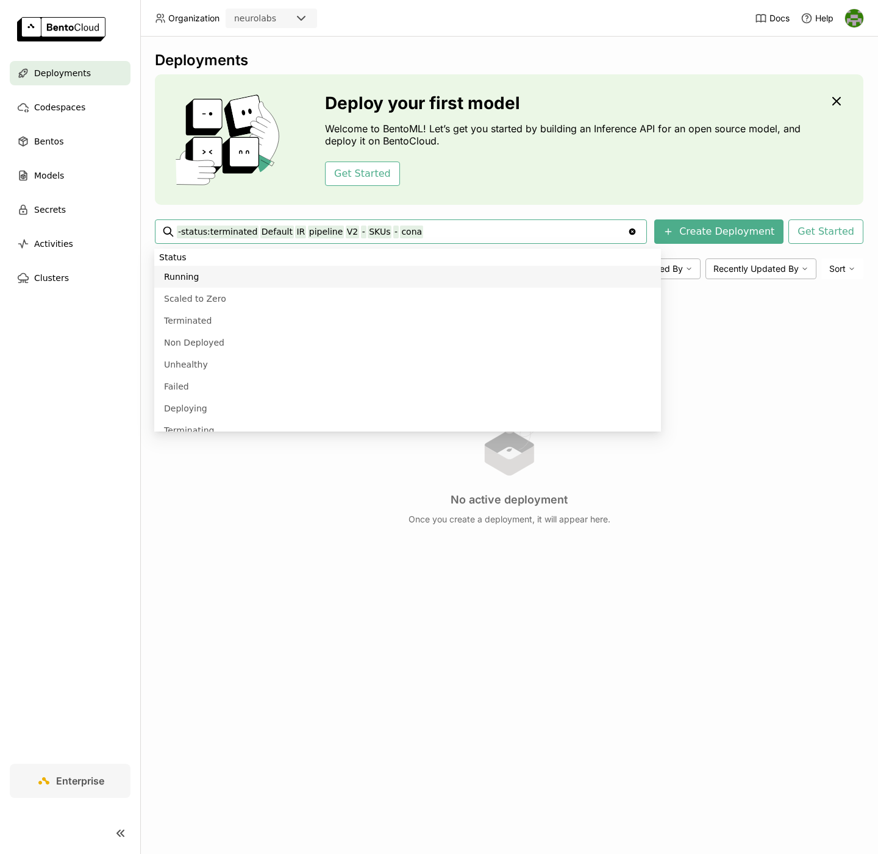
drag, startPoint x: 427, startPoint y: 237, endPoint x: 256, endPoint y: 227, distance: 171.0
click at [256, 227] on input "-status:terminated Default IR pipeline V2 - SKUs - cona" at bounding box center [402, 232] width 451 height 20
type input "-status:terminated"
